Goal: Use online tool/utility: Utilize a website feature to perform a specific function

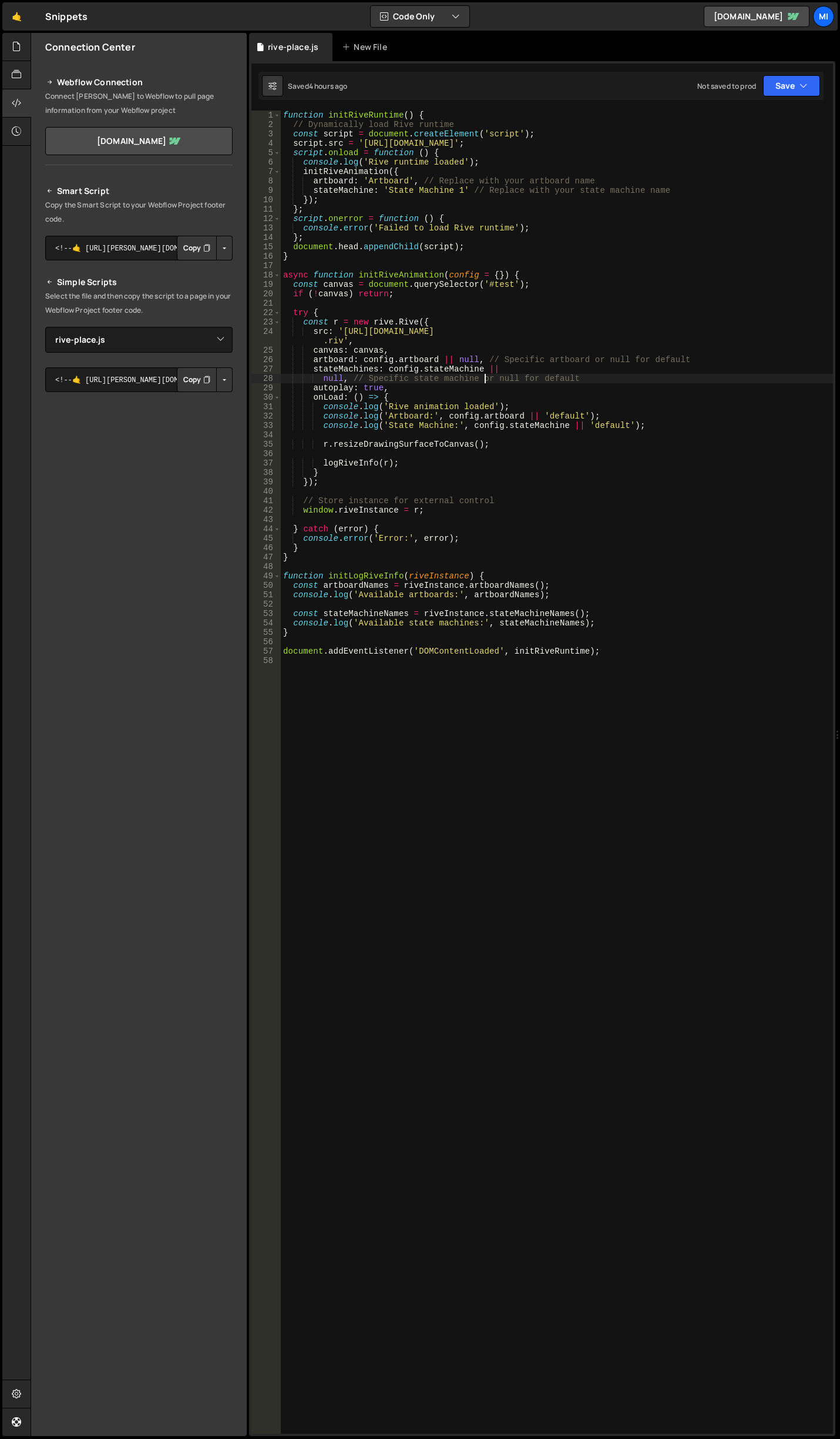
select select "45583"
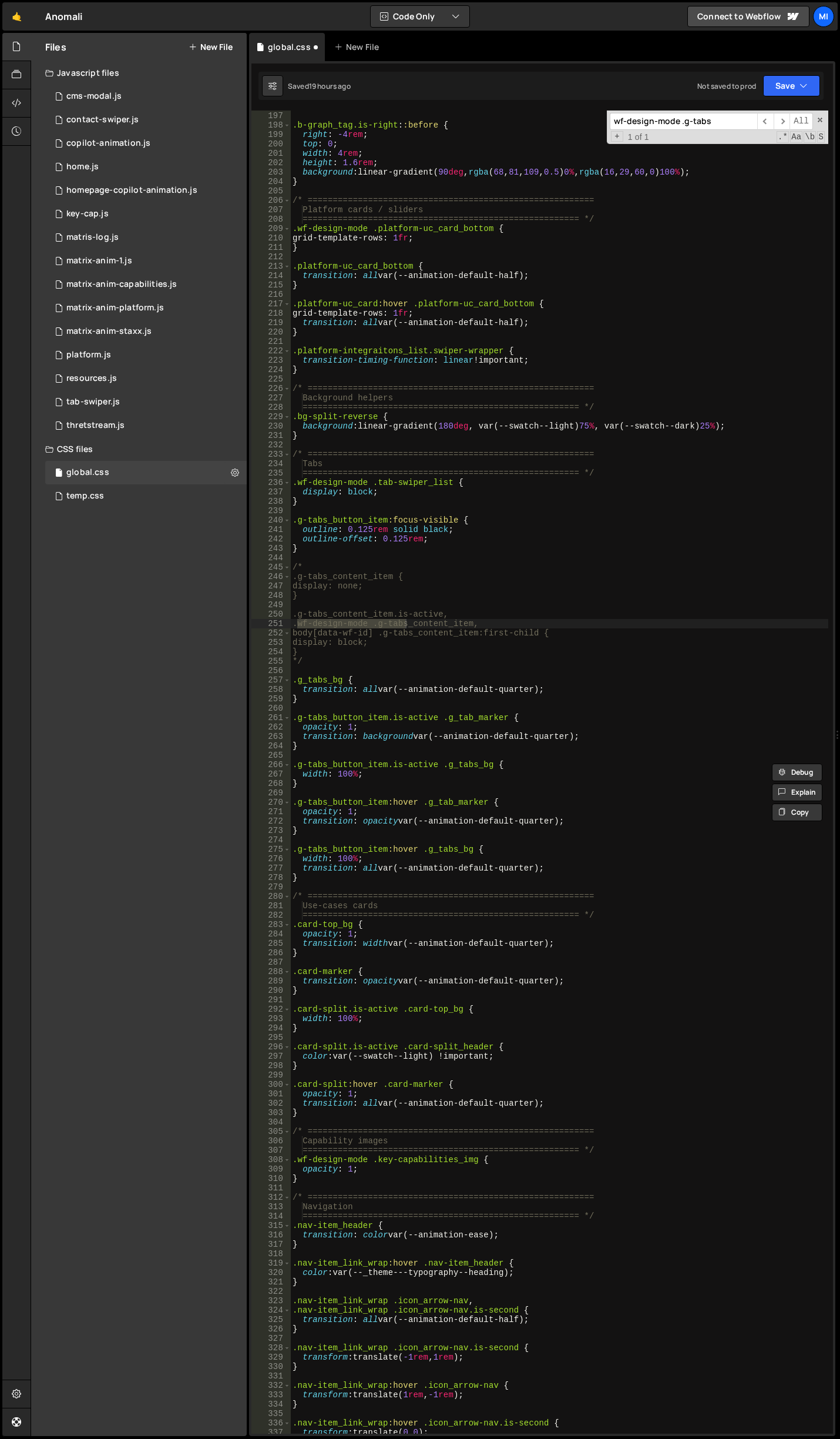
scroll to position [1975, 0]
click at [138, 165] on div "0 home.js 0" at bounding box center [146, 167] width 202 height 24
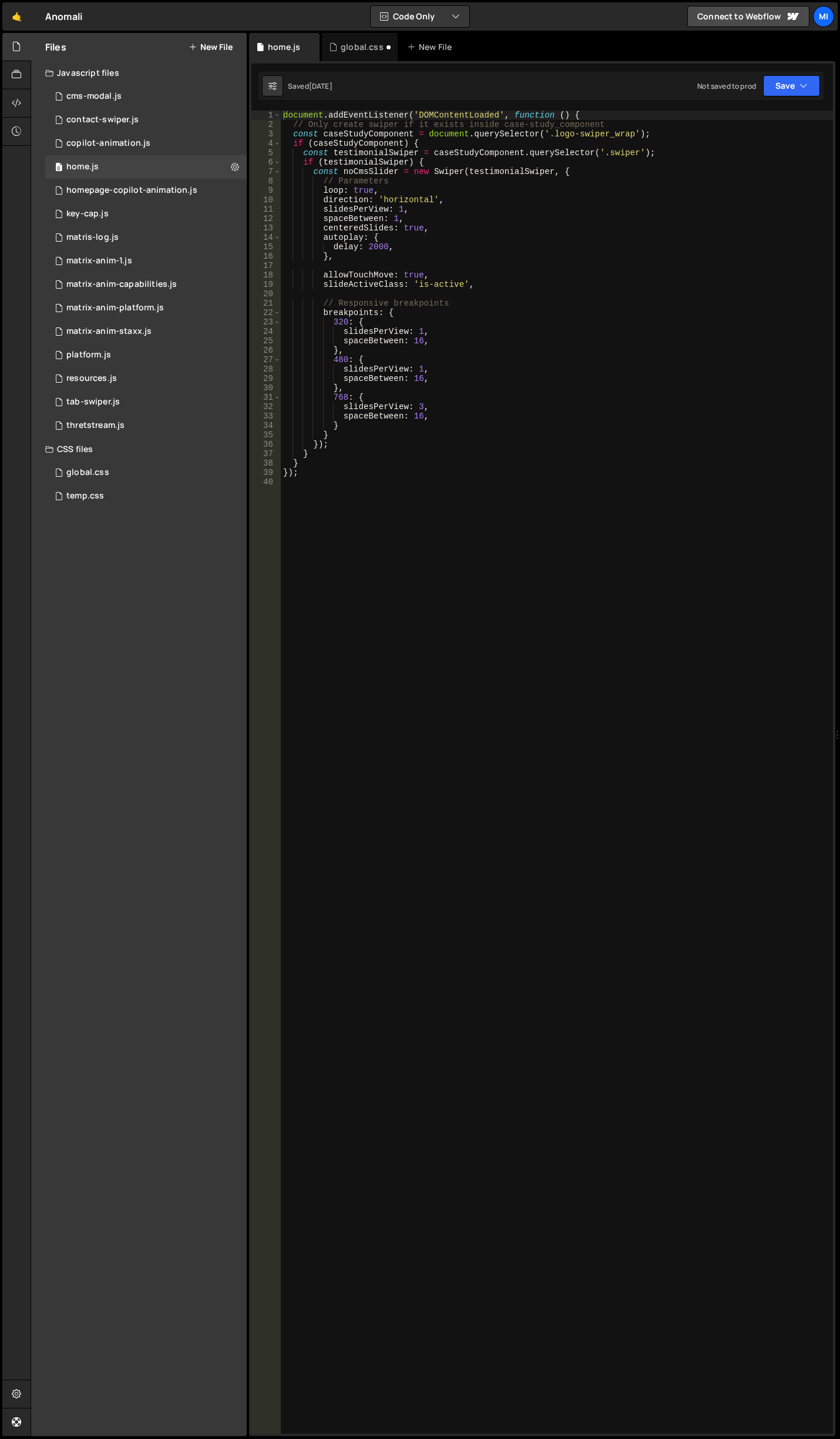
click at [518, 235] on div "document . addEventListener ( 'DOMContentLoaded' , function ( ) { // Only creat…" at bounding box center [556, 781] width 552 height 1342
click at [362, 439] on div "document . addEventListener ( 'DOMContentLoaded' , function ( ) { // Only creat…" at bounding box center [556, 781] width 552 height 1342
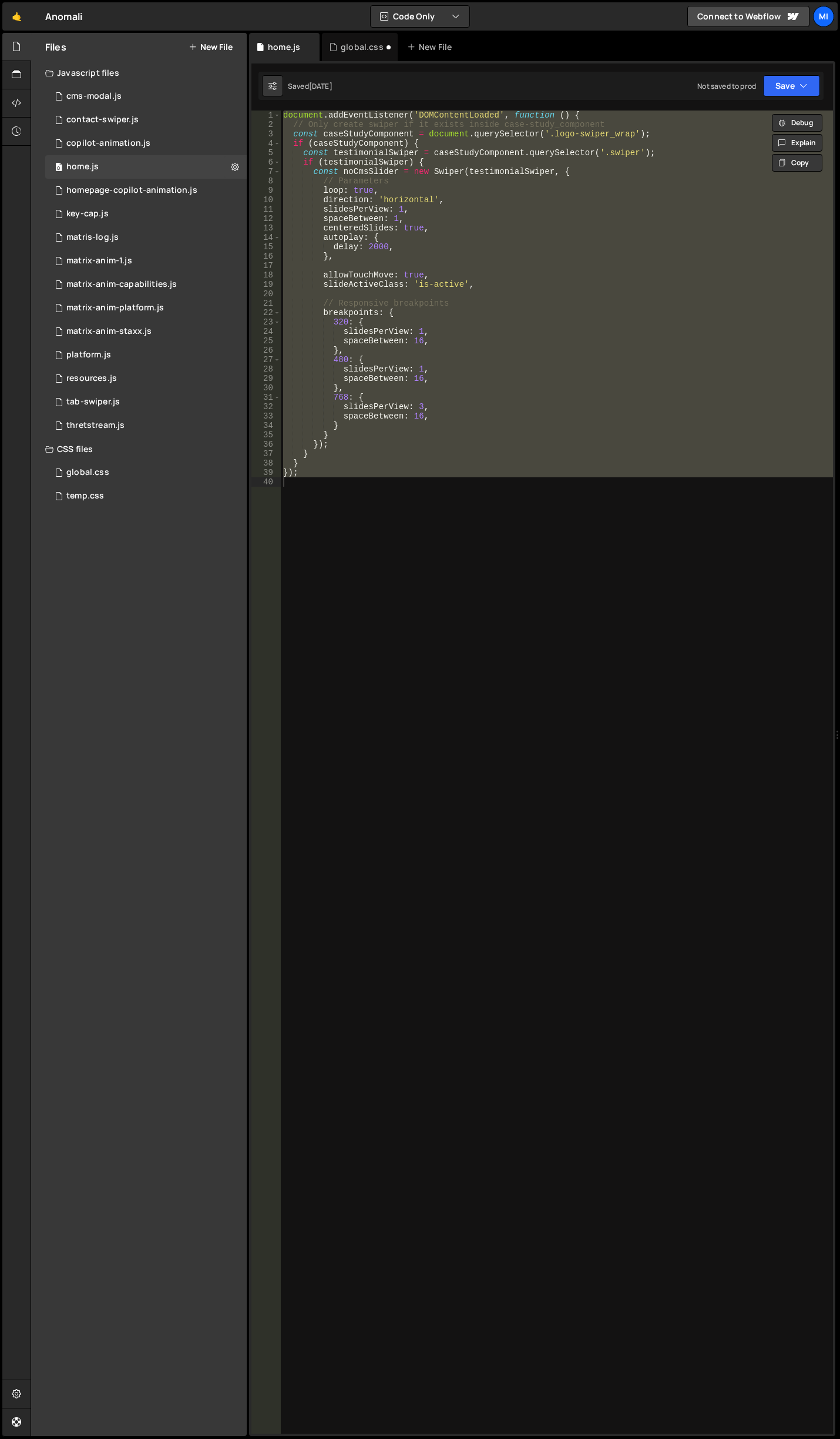
click at [446, 232] on div "document . addEventListener ( 'DOMContentLoaded' , function ( ) { // Only creat…" at bounding box center [556, 772] width 552 height 1323
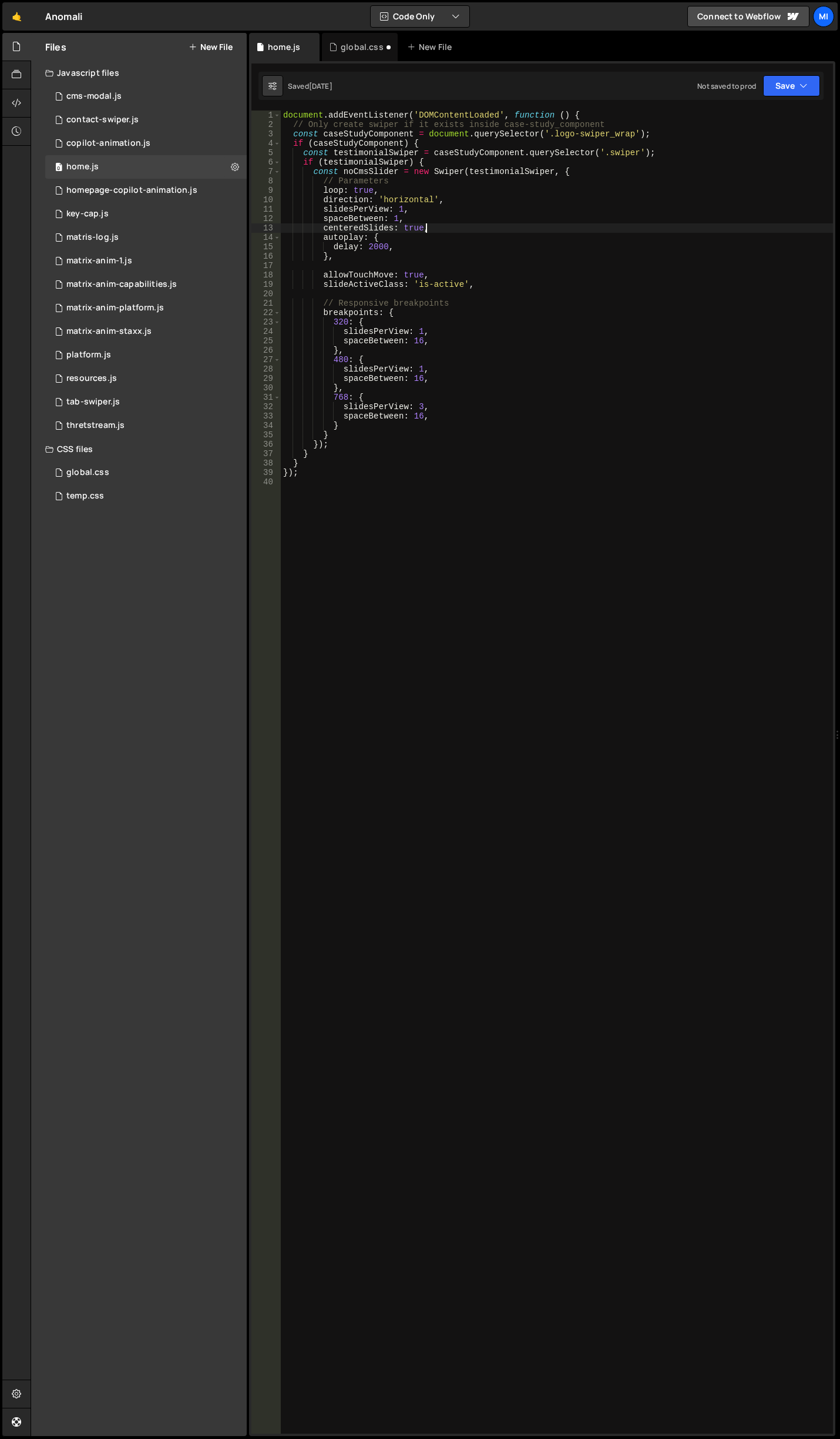
click at [437, 220] on div "document . addEventListener ( 'DOMContentLoaded' , function ( ) { // Only creat…" at bounding box center [556, 781] width 552 height 1342
type textarea "spaceBetween: 1,"
paste textarea "reverseDirection: true"
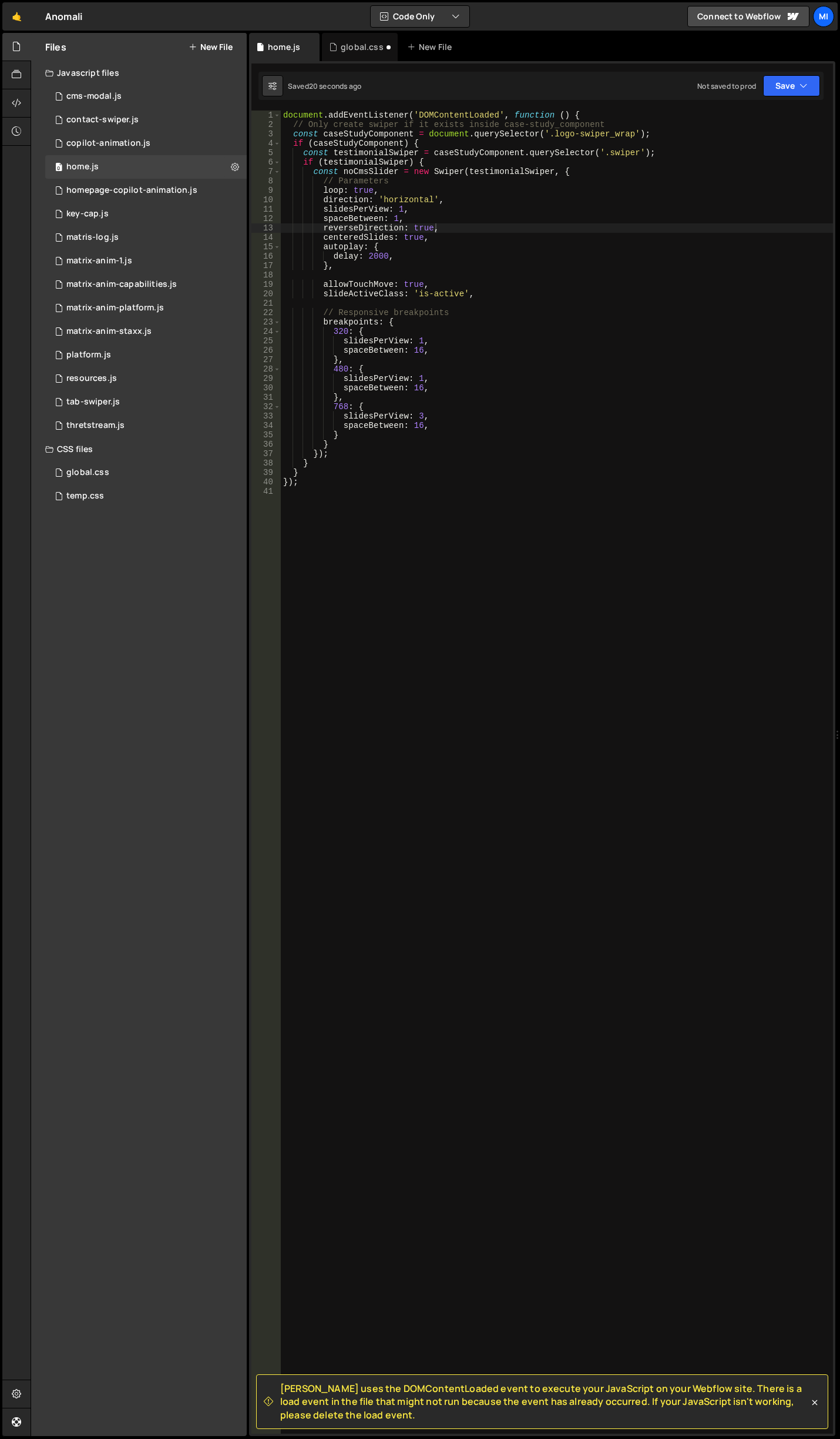
click at [533, 339] on div "document . addEventListener ( 'DOMContentLoaded' , function ( ) { // Only creat…" at bounding box center [556, 781] width 552 height 1342
click at [486, 236] on div "document . addEventListener ( 'DOMContentLoaded' , function ( ) { // Only creat…" at bounding box center [556, 781] width 552 height 1342
type textarea "centeredSlides: true,"
click at [429, 592] on div "document . addEventListener ( 'DOMContentLoaded' , function ( ) { // Only creat…" at bounding box center [556, 781] width 552 height 1342
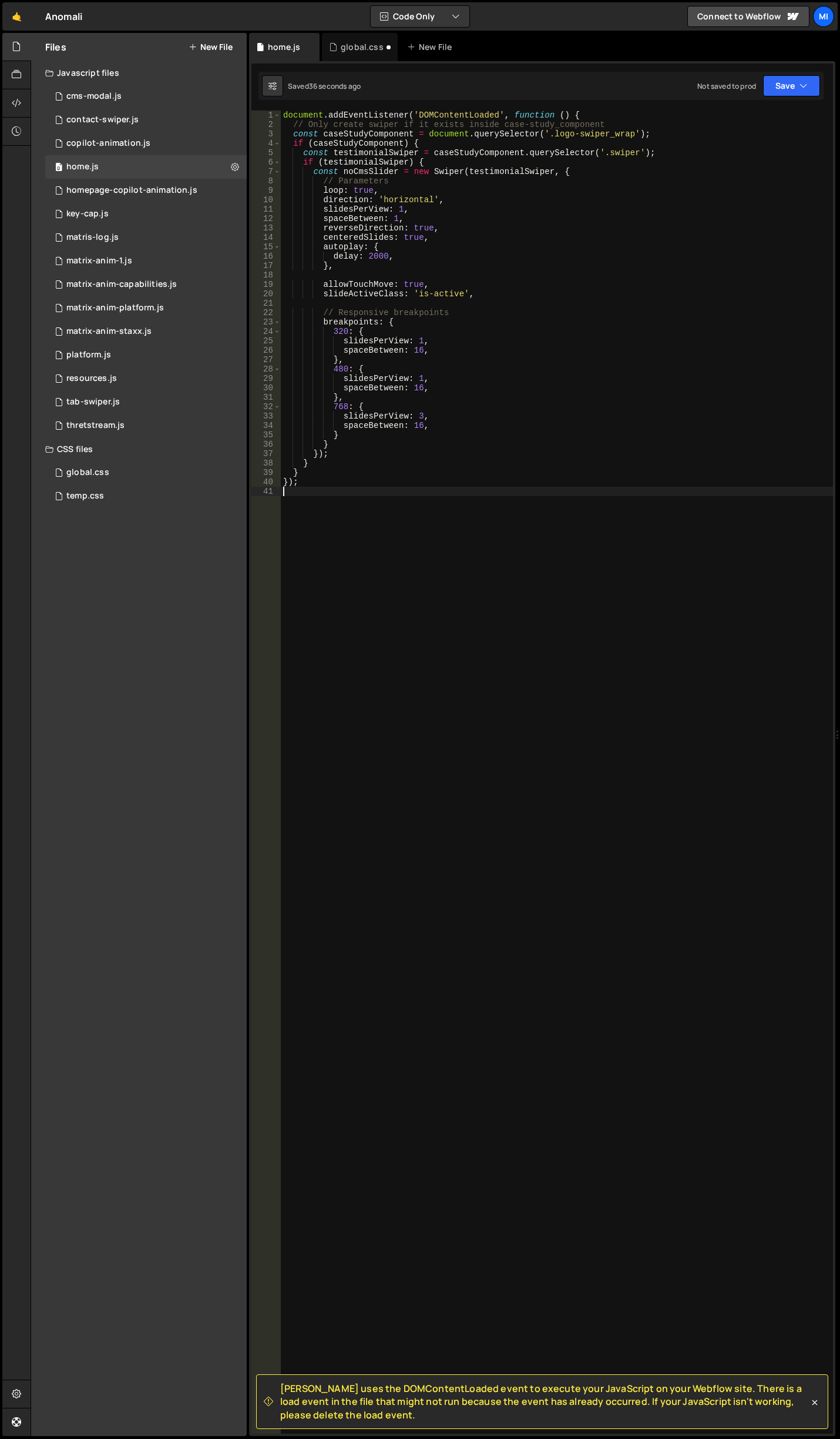
scroll to position [0, 0]
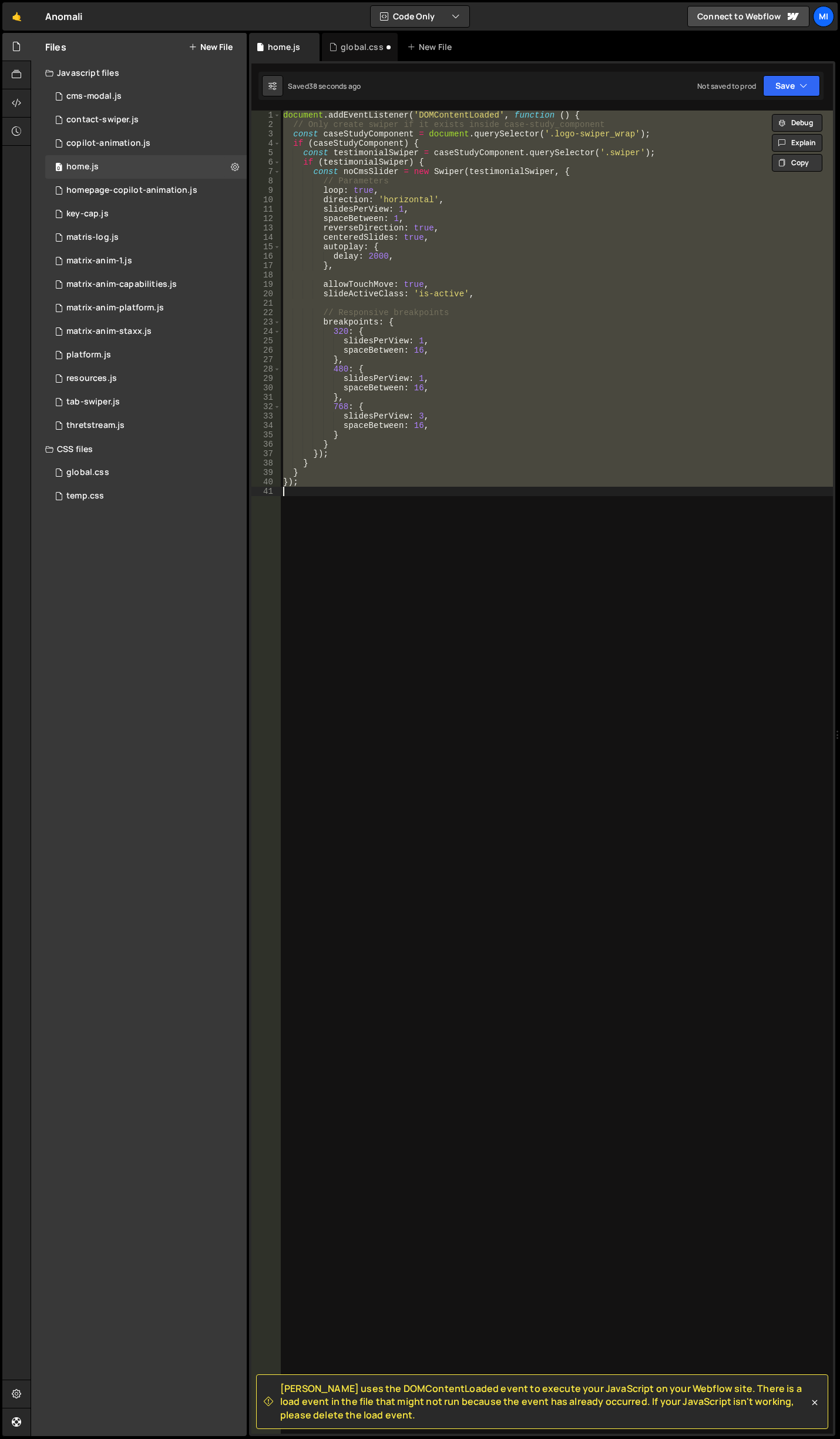
paste textarea
type textarea "});"
